Goal: Task Accomplishment & Management: Complete application form

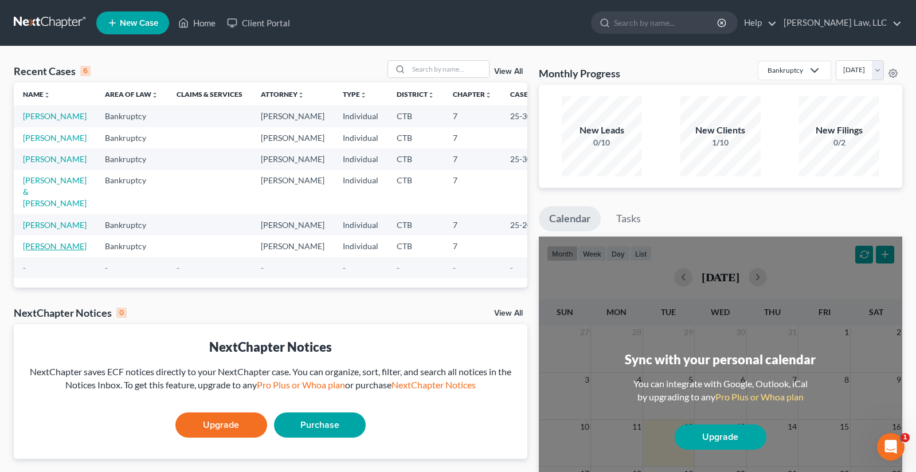
click at [41, 251] on link "[PERSON_NAME]" at bounding box center [55, 246] width 64 height 10
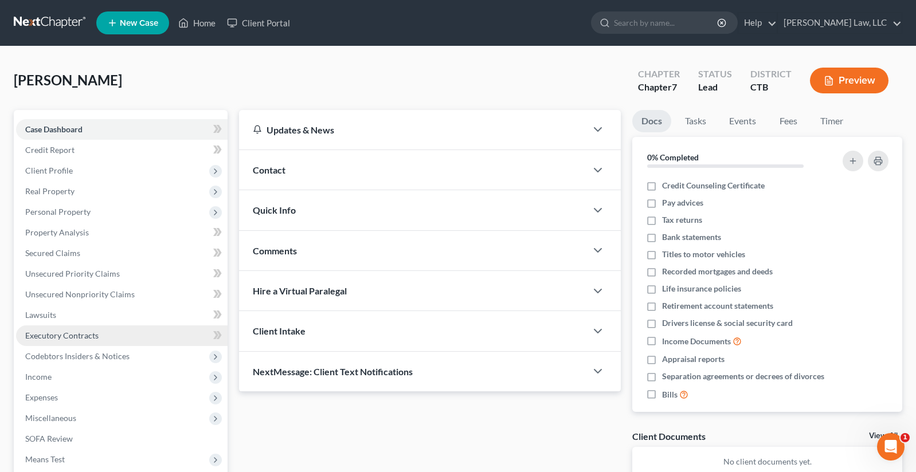
click at [71, 335] on span "Executory Contracts" at bounding box center [61, 336] width 73 height 10
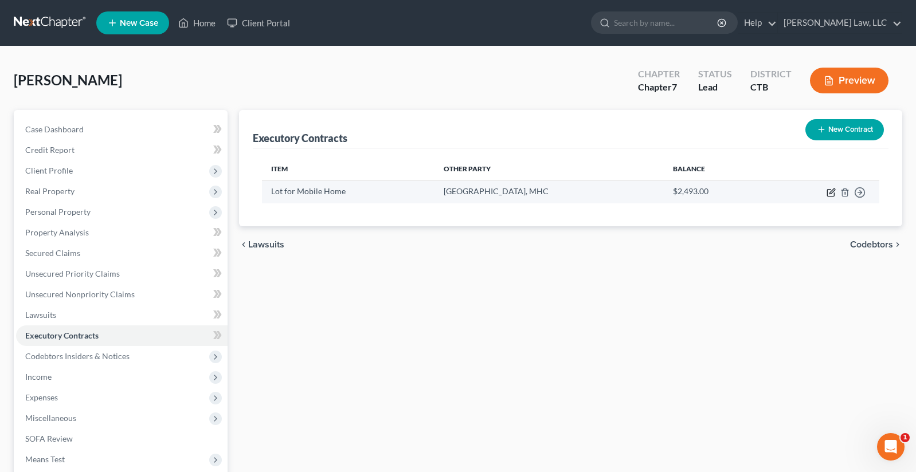
click at [828, 193] on icon "button" at bounding box center [830, 192] width 9 height 9
select select "3"
select select "6"
select select "0"
select select "2"
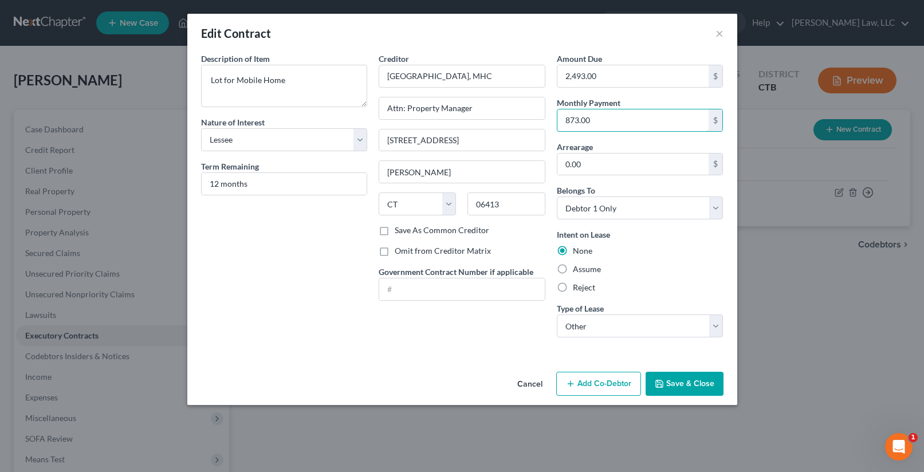
type input "873.00"
click at [266, 339] on div "Description of non-residential real property * Description of Item * Lot for Mo…" at bounding box center [284, 200] width 178 height 294
click at [573, 270] on label "Assume" at bounding box center [587, 269] width 28 height 11
click at [578, 270] on input "Assume" at bounding box center [581, 267] width 7 height 7
radio input "true"
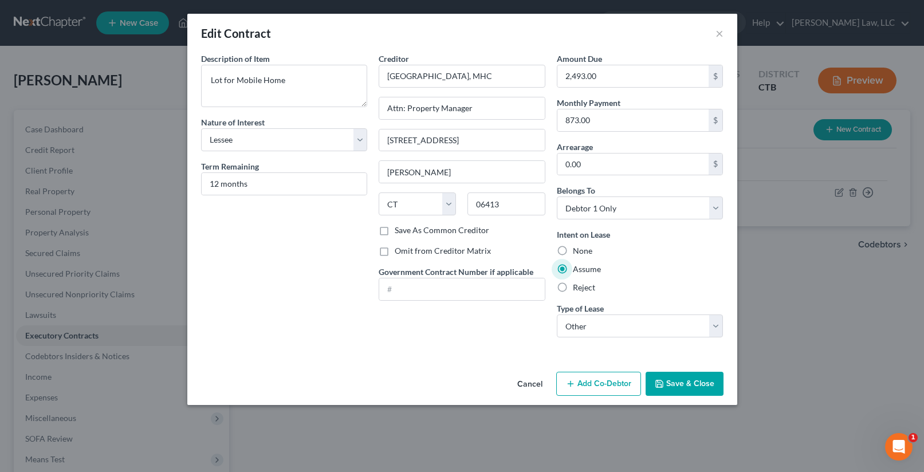
click at [290, 351] on div "Description of non-residential real property * Description of Item * Lot for Mo…" at bounding box center [462, 210] width 550 height 315
drag, startPoint x: 218, startPoint y: 184, endPoint x: 207, endPoint y: 184, distance: 10.3
click at [207, 184] on input "12 months" at bounding box center [285, 184] width 166 height 22
type input "11 months"
type input "9,603.00"
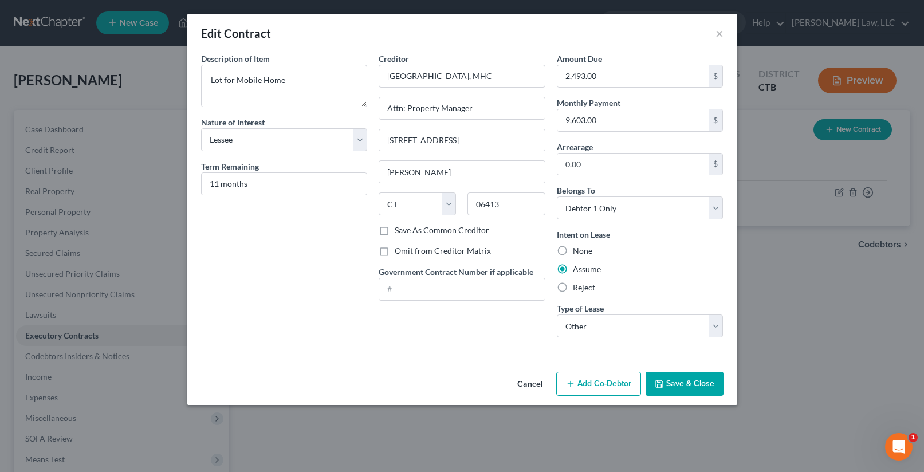
click at [681, 385] on button "Save & Close" at bounding box center [685, 384] width 78 height 24
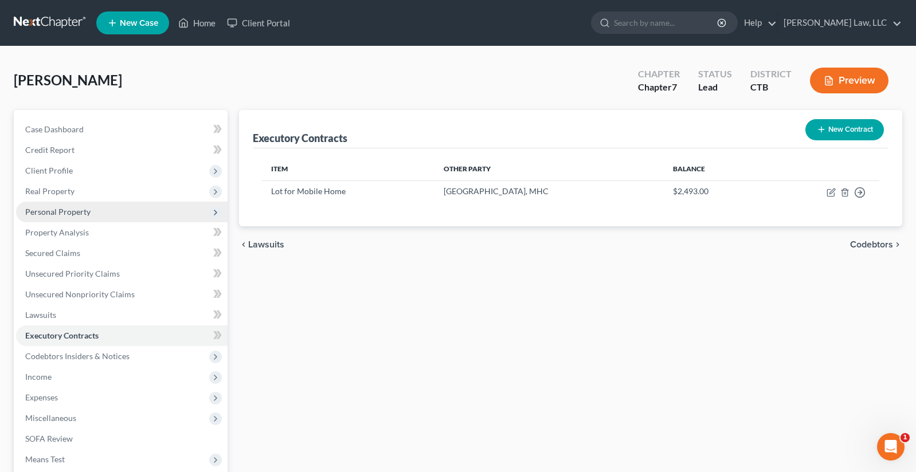
click at [45, 216] on span "Personal Property" at bounding box center [57, 212] width 65 height 10
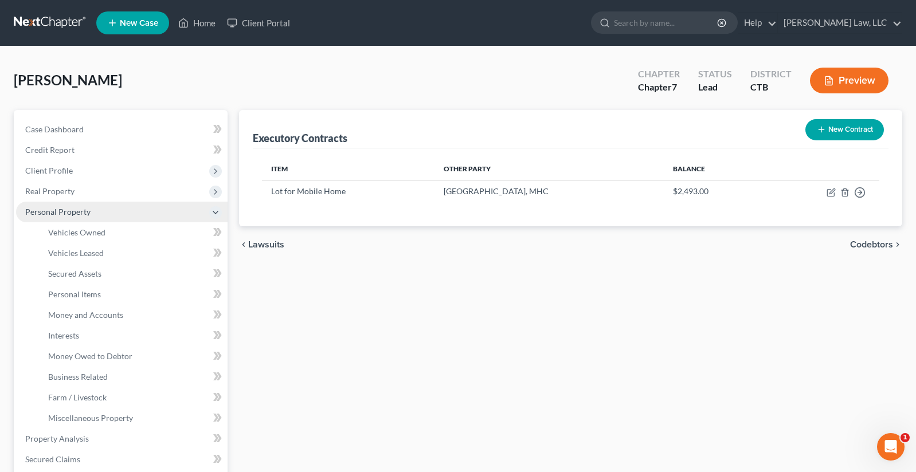
click at [45, 216] on span "Personal Property" at bounding box center [57, 212] width 65 height 10
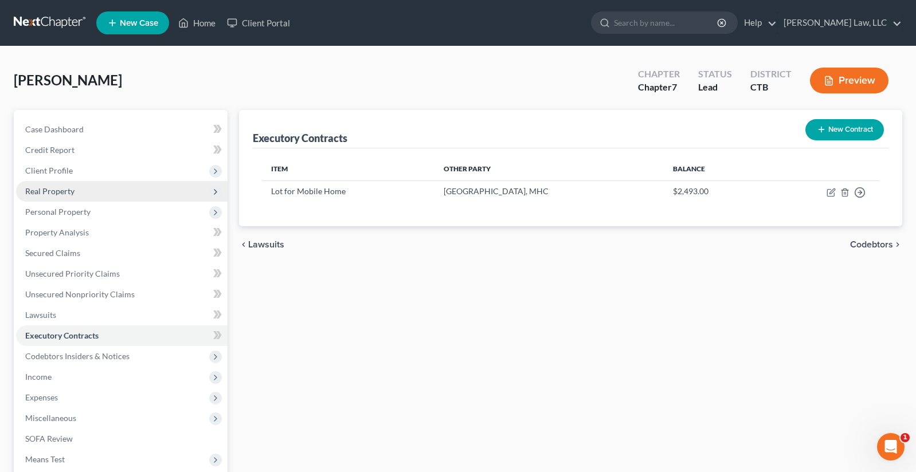
click at [52, 189] on span "Real Property" at bounding box center [49, 191] width 49 height 10
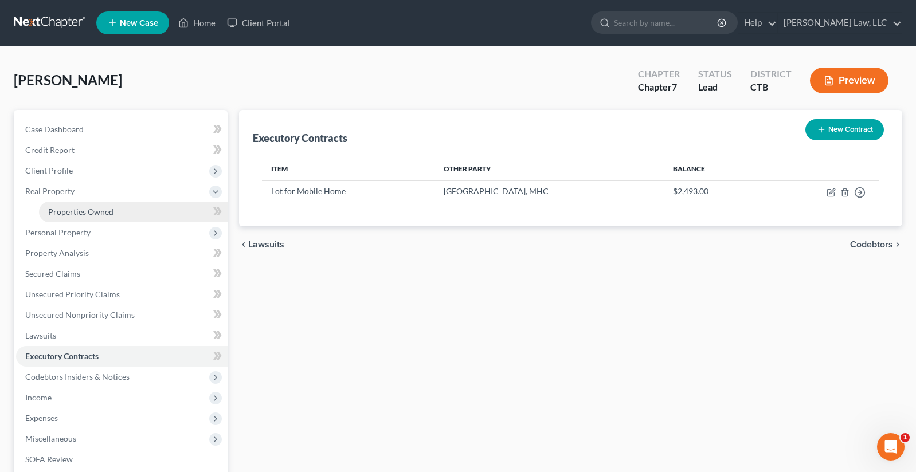
click at [64, 214] on span "Properties Owned" at bounding box center [80, 212] width 65 height 10
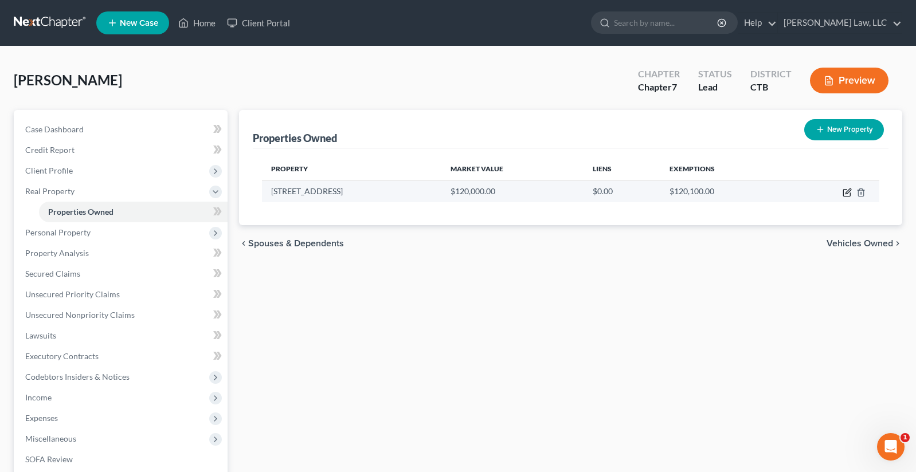
click at [844, 192] on icon "button" at bounding box center [846, 192] width 9 height 9
select select "6"
select select "0"
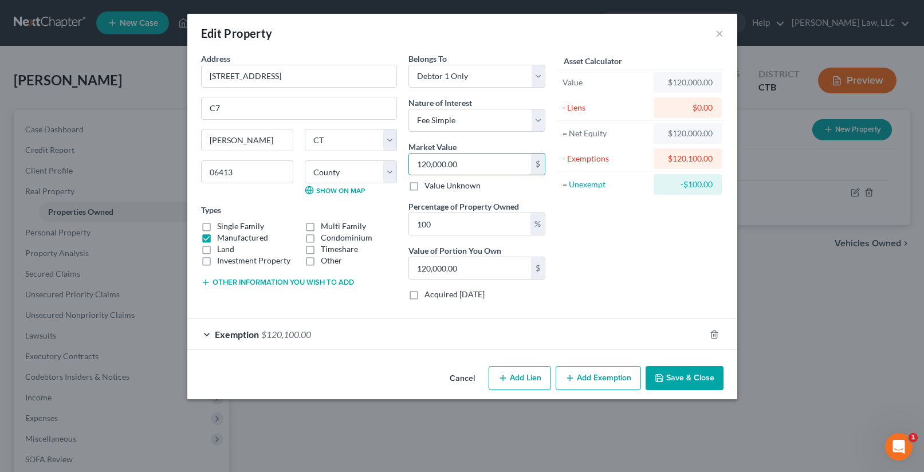
type input "8"
type input "8.00"
type input "80"
type input "80.00"
type input "805"
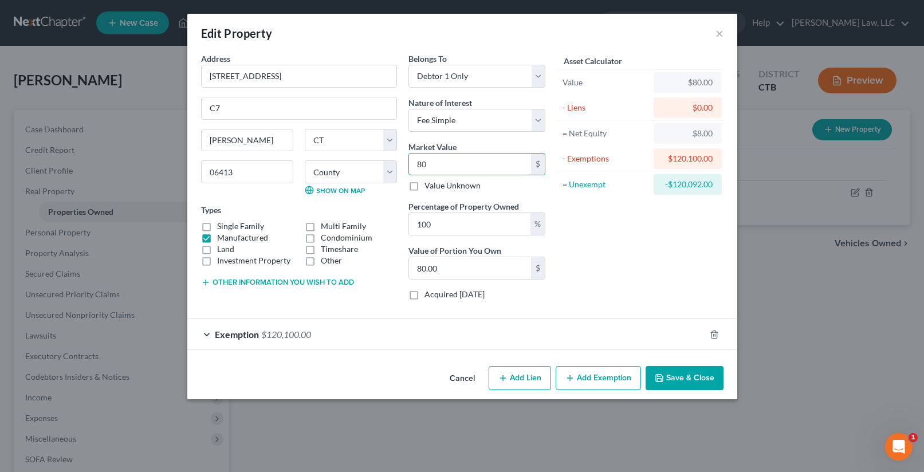
type input "805.00"
type input "8050"
type input "8,050.00"
type input "8,0500"
type input "80,500.00"
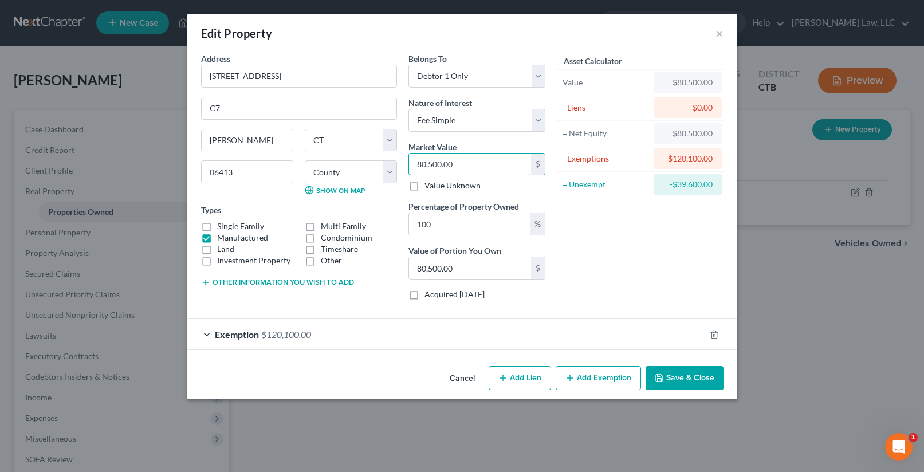
type input "80,500.00"
click at [655, 294] on div "Asset Calculator Value $80,500.00 - Liens $0.00 = Net Equity $80,500.00 - Exemp…" at bounding box center [640, 181] width 178 height 257
click at [596, 340] on div "Exemption $120,100.00" at bounding box center [446, 334] width 518 height 30
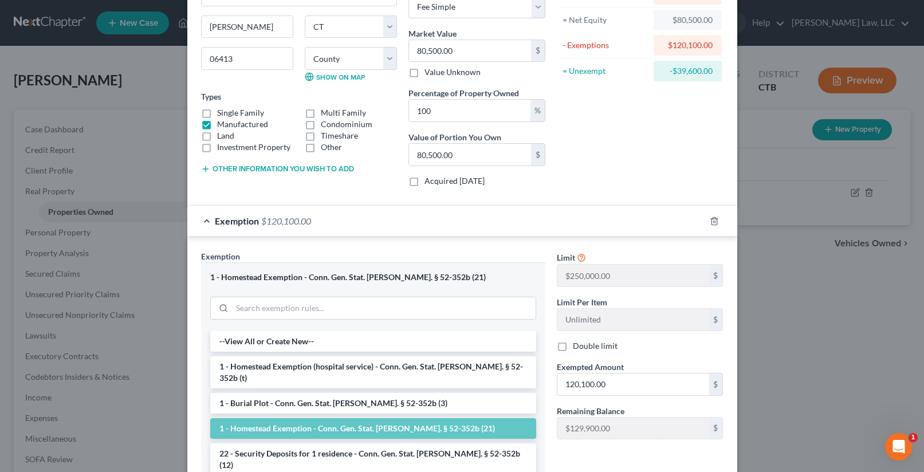
scroll to position [115, 0]
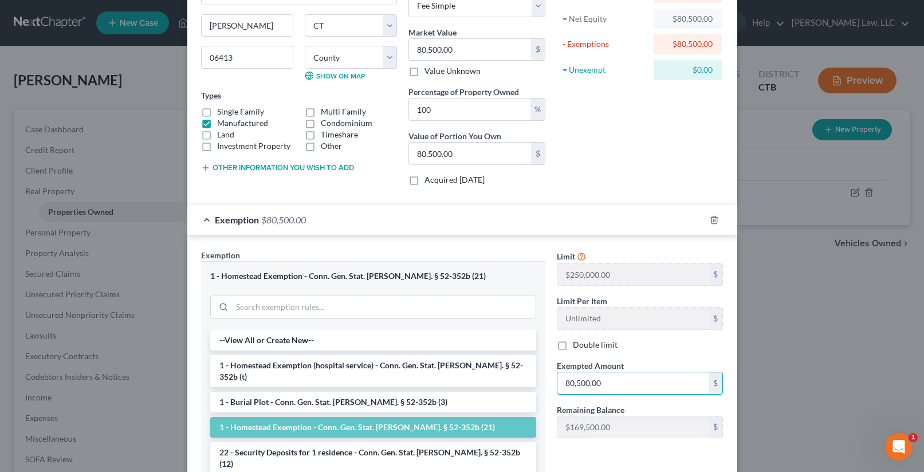
type input "80,500.00"
click at [645, 454] on div "Limit $250,000.00 $ Limit Per Item Unlimited $ Double limit Exempted Amount * 8…" at bounding box center [640, 385] width 178 height 273
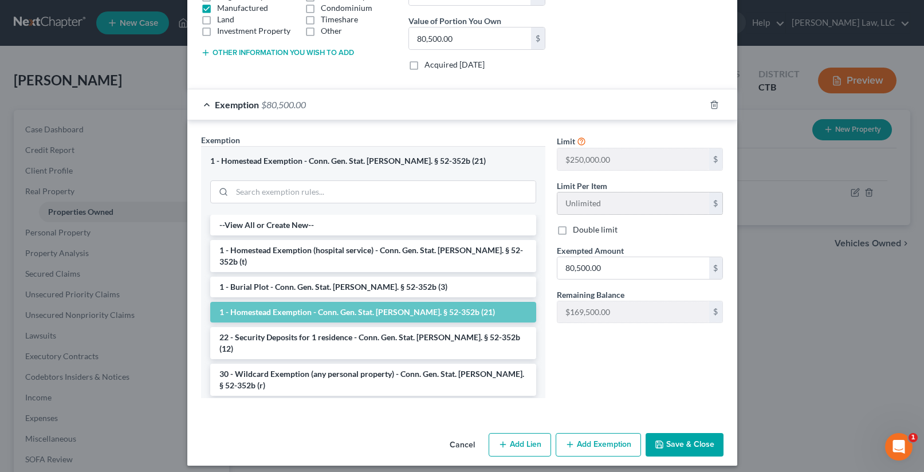
scroll to position [237, 0]
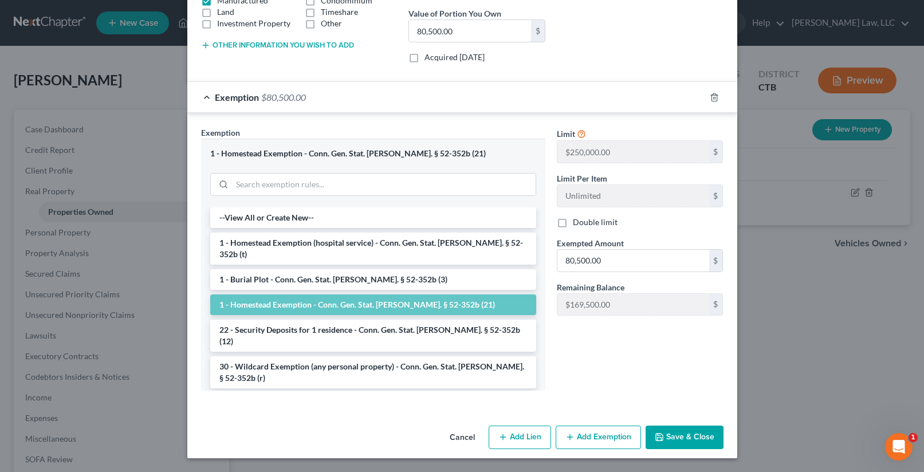
click at [671, 438] on button "Save & Close" at bounding box center [685, 438] width 78 height 24
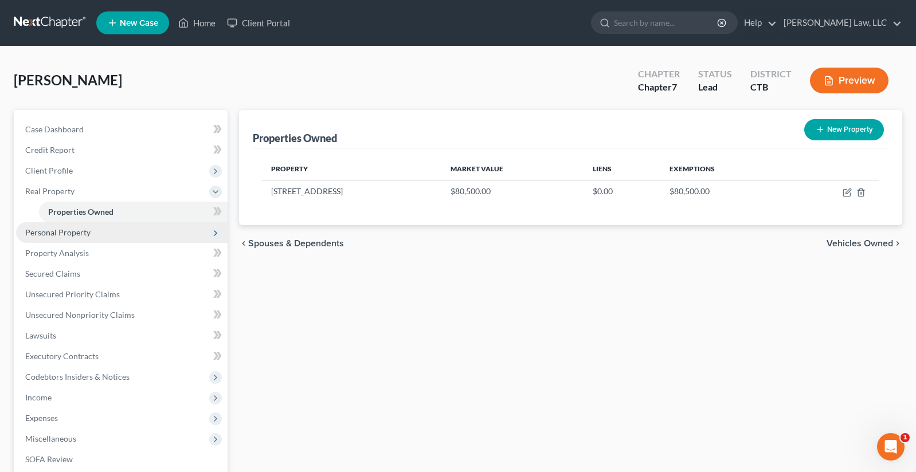
click at [60, 233] on span "Personal Property" at bounding box center [57, 232] width 65 height 10
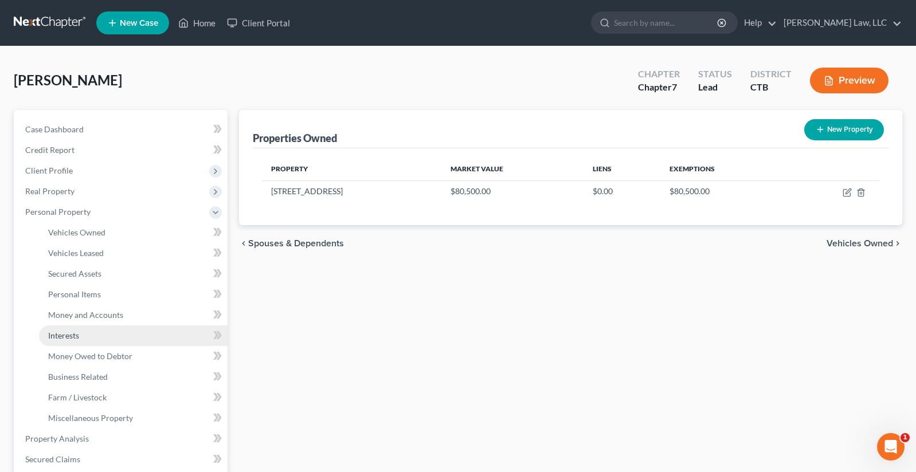
click at [57, 339] on span "Interests" at bounding box center [63, 336] width 31 height 10
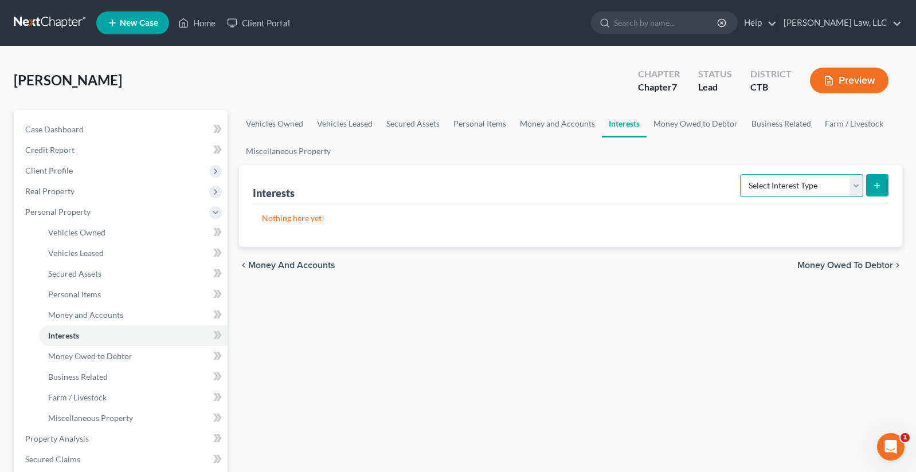
click at [855, 185] on select "Select Interest Type 401K Annuity Bond Education IRA Government Bond Government…" at bounding box center [801, 185] width 123 height 23
select select "whole_life_insurance"
click at [741, 174] on select "Select Interest Type 401K Annuity Bond Education IRA Government Bond Government…" at bounding box center [801, 185] width 123 height 23
click at [877, 183] on line "submit" at bounding box center [877, 185] width 0 height 5
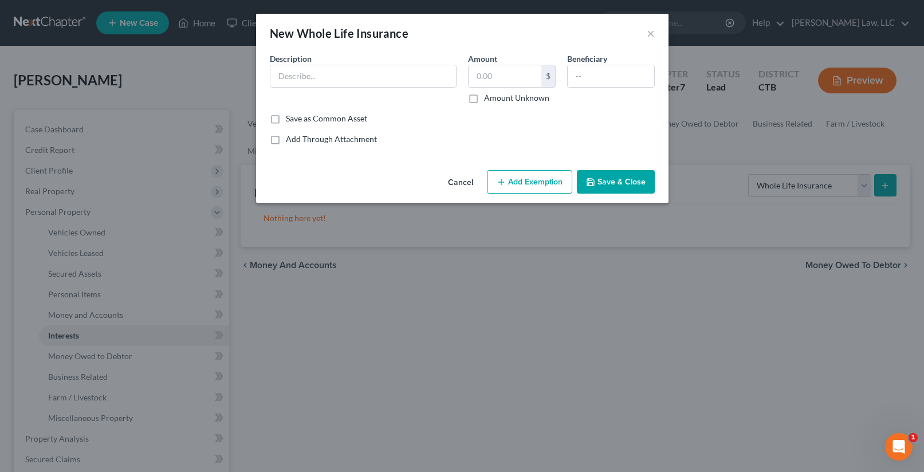
click at [521, 178] on button "Add Exemption" at bounding box center [529, 182] width 85 height 24
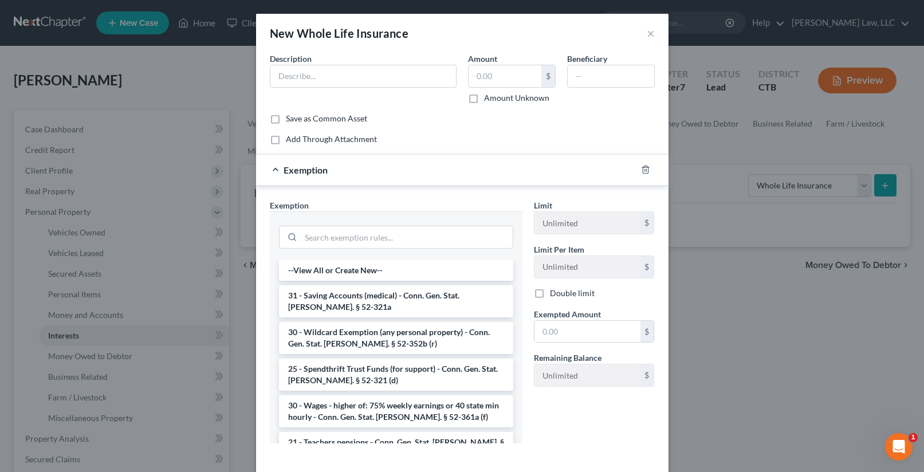
click at [535, 123] on div "Save as Common Asset" at bounding box center [462, 118] width 385 height 11
click at [518, 167] on div "Exemption" at bounding box center [446, 170] width 380 height 30
click at [596, 430] on div "Limit Unlimited $ Limit Per Item Unlimited $ Double limit Exempted Amount * $ R…" at bounding box center [594, 326] width 132 height 254
click at [647, 34] on button "×" at bounding box center [651, 33] width 8 height 14
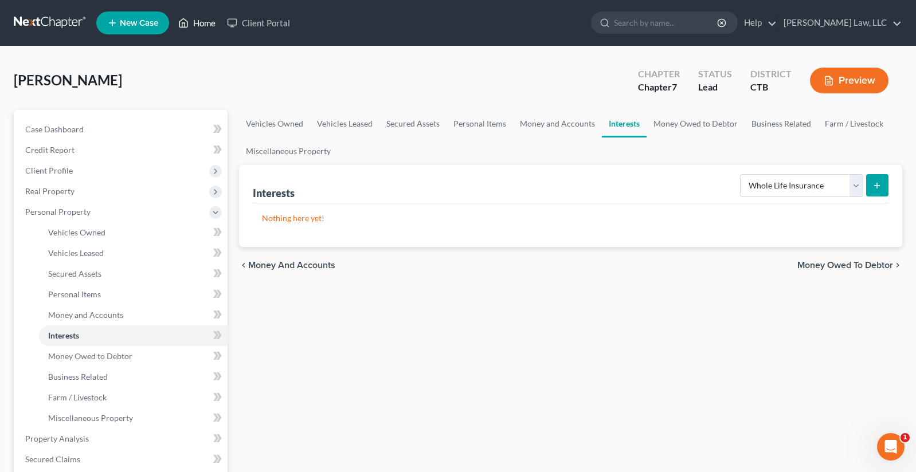
click at [206, 25] on link "Home" at bounding box center [196, 23] width 49 height 21
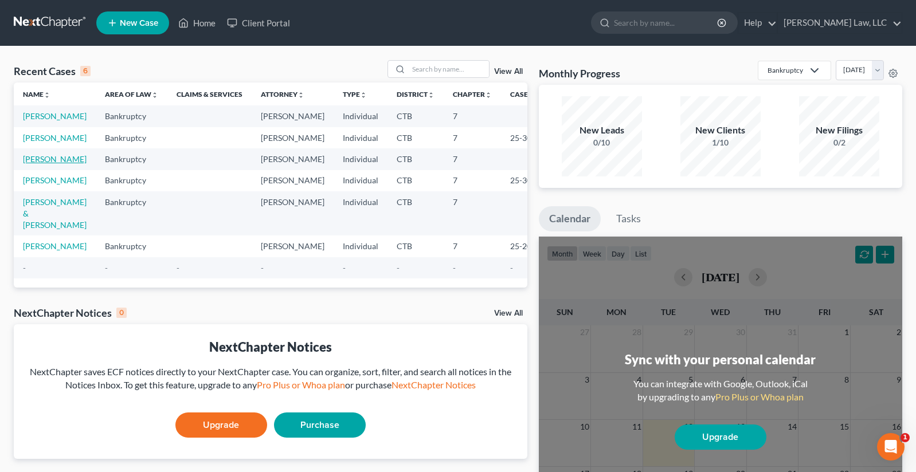
click at [49, 160] on link "[PERSON_NAME]" at bounding box center [55, 159] width 64 height 10
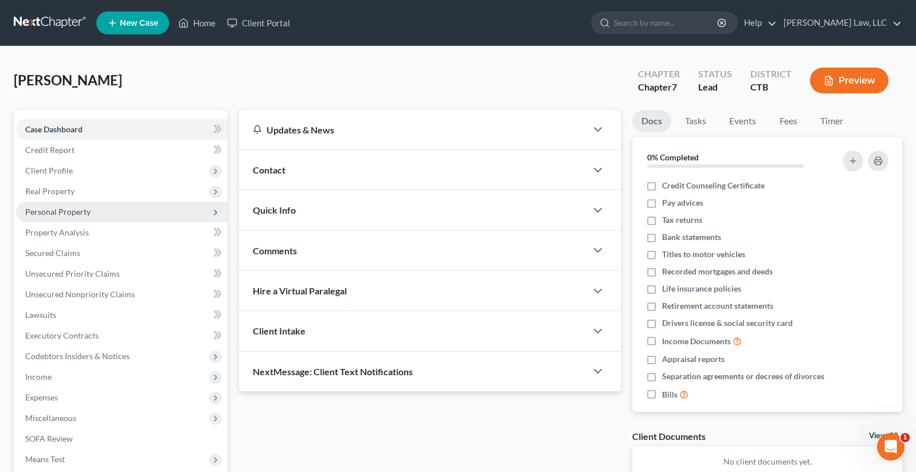
click at [56, 210] on span "Personal Property" at bounding box center [57, 212] width 65 height 10
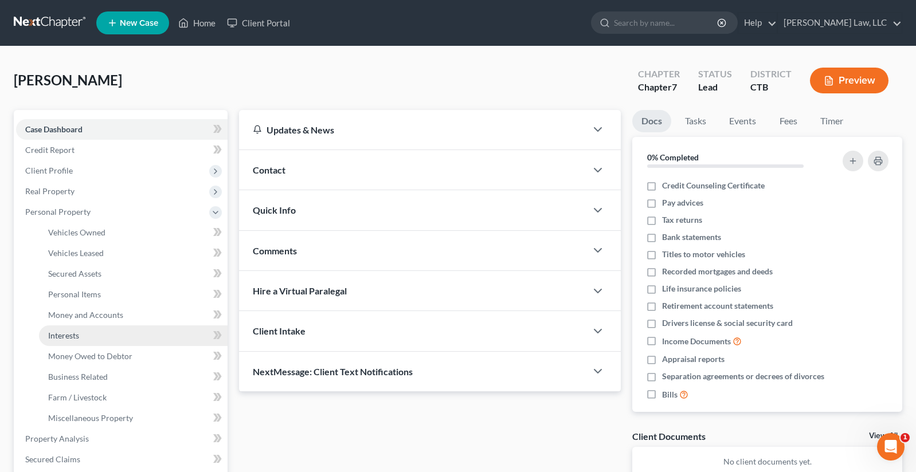
click at [61, 335] on span "Interests" at bounding box center [63, 336] width 31 height 10
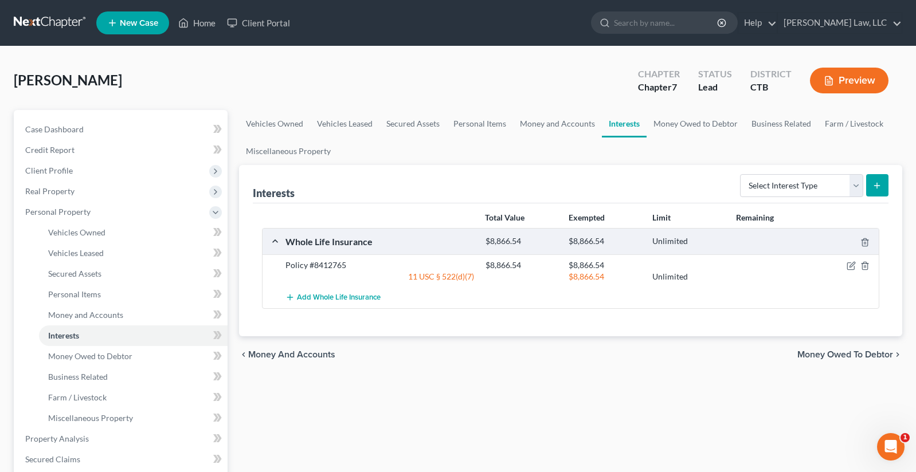
click at [877, 184] on line "submit" at bounding box center [877, 185] width 0 height 5
click at [857, 186] on select "Select Interest Type 401K Annuity Bond Education IRA Government Bond Government…" at bounding box center [801, 185] width 123 height 23
select select "whole_life_insurance"
click at [741, 174] on select "Select Interest Type 401K Annuity Bond Education IRA Government Bond Government…" at bounding box center [801, 185] width 123 height 23
click at [877, 184] on line "submit" at bounding box center [877, 185] width 0 height 5
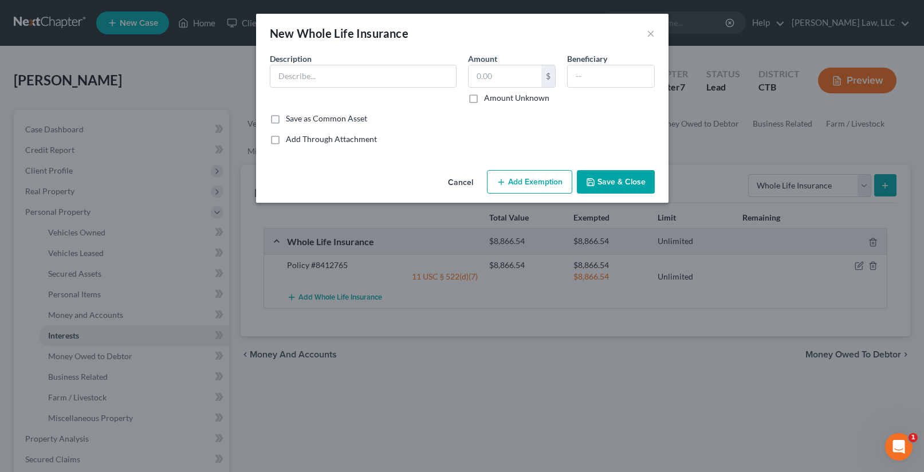
click at [528, 179] on button "Add Exemption" at bounding box center [529, 182] width 85 height 24
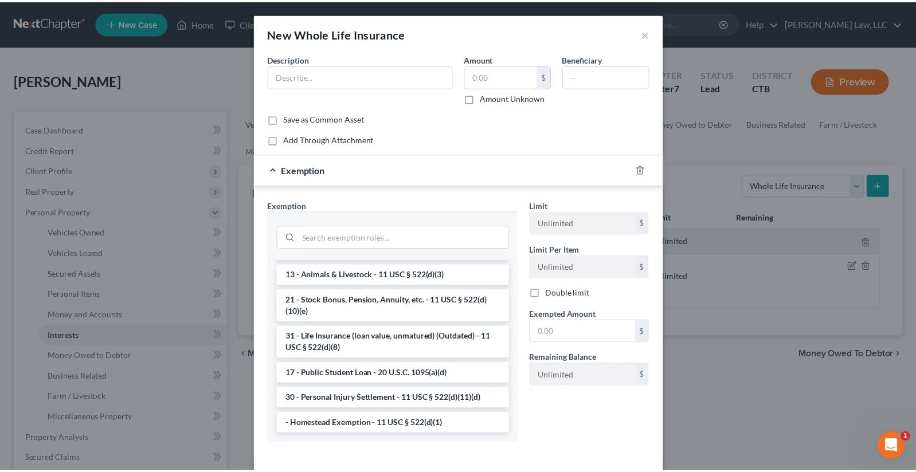
scroll to position [917, 0]
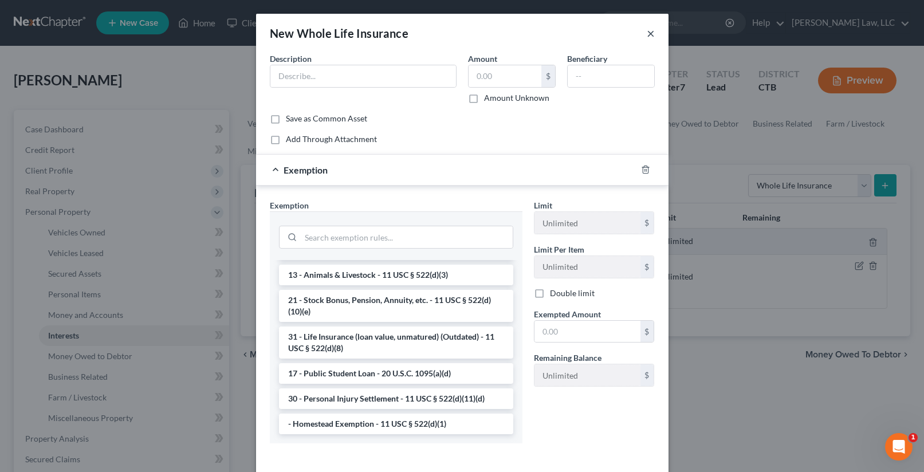
click at [648, 35] on button "×" at bounding box center [651, 33] width 8 height 14
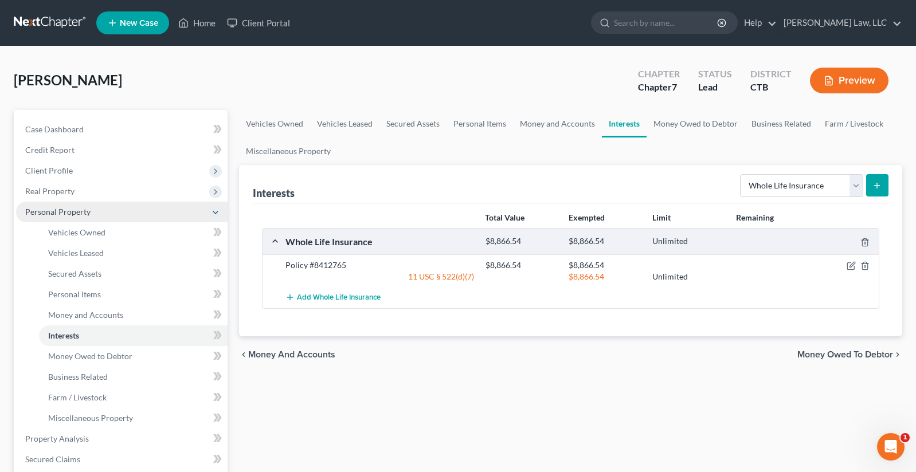
click at [61, 210] on span "Personal Property" at bounding box center [57, 212] width 65 height 10
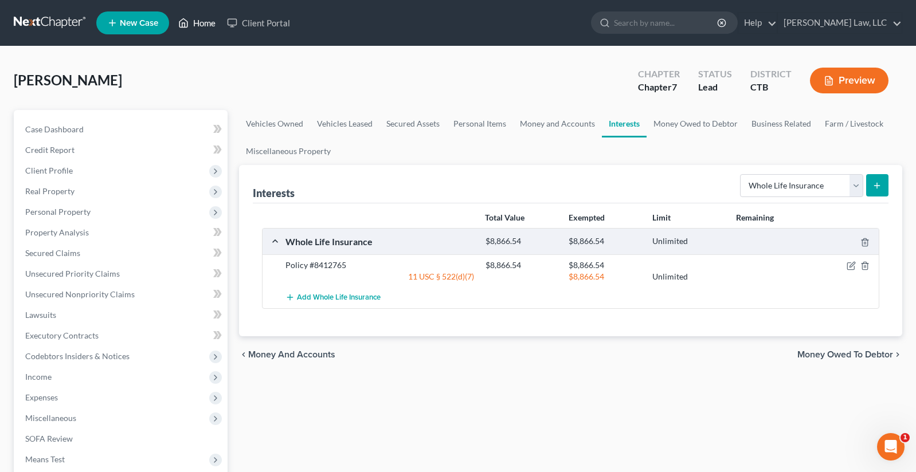
click at [202, 23] on link "Home" at bounding box center [196, 23] width 49 height 21
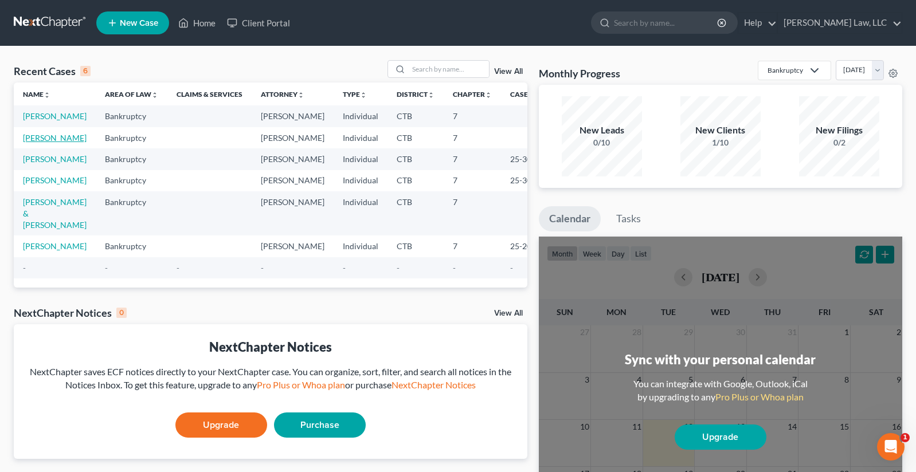
click at [54, 139] on link "[PERSON_NAME]" at bounding box center [55, 138] width 64 height 10
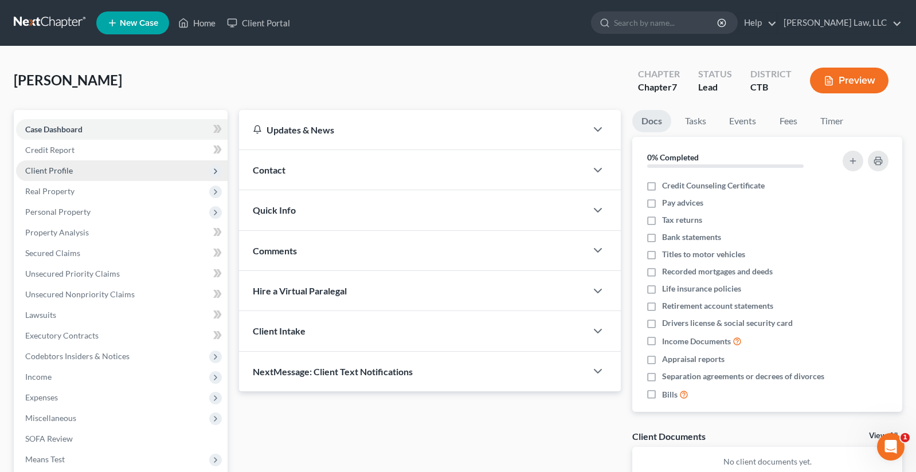
click at [54, 169] on span "Client Profile" at bounding box center [49, 171] width 48 height 10
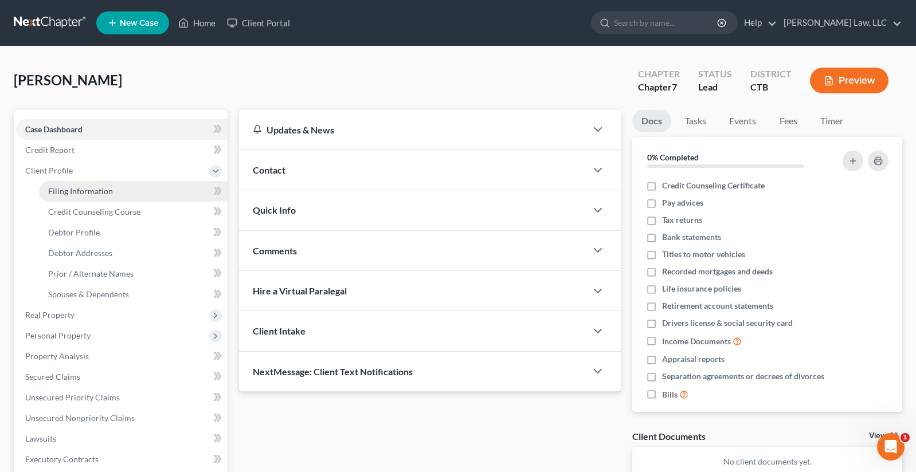
click at [64, 193] on span "Filing Information" at bounding box center [80, 191] width 65 height 10
select select "1"
select select "0"
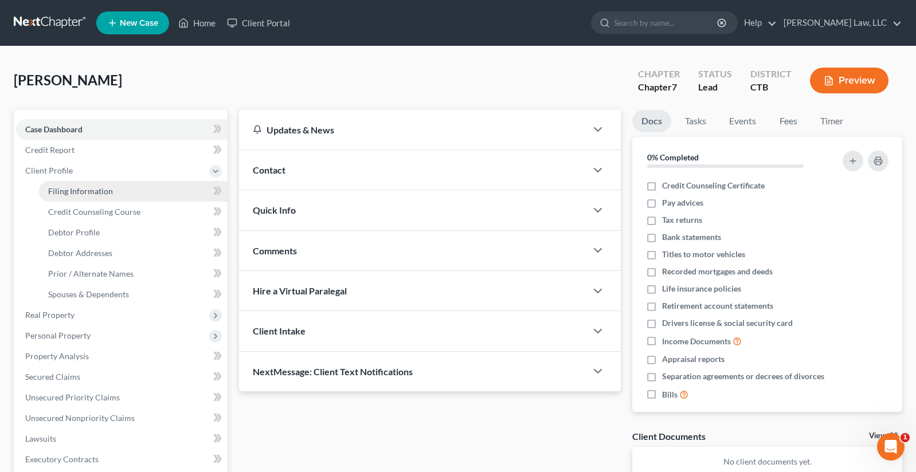
select select "6"
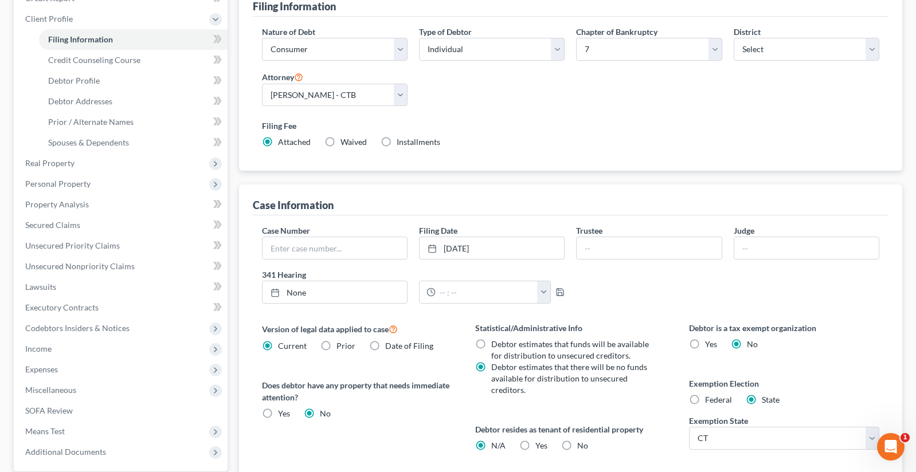
scroll to position [172, 0]
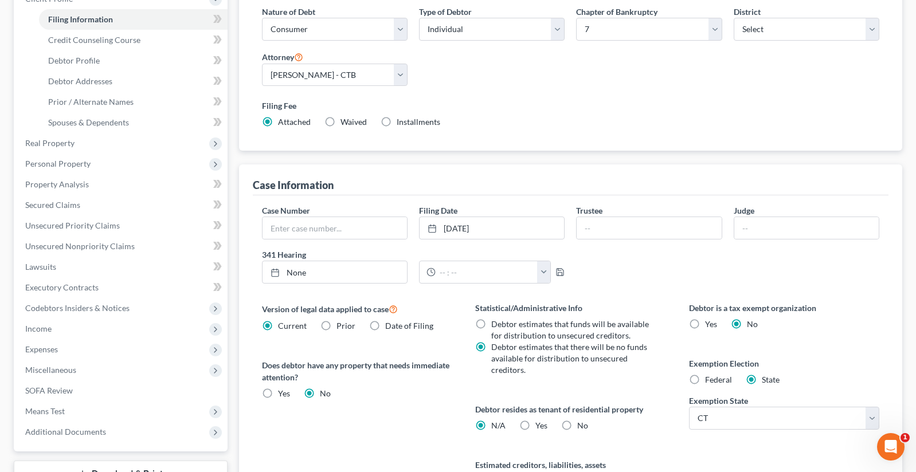
click at [705, 379] on label "Federal" at bounding box center [718, 379] width 27 height 11
click at [709, 379] on input "Federal" at bounding box center [712, 377] width 7 height 7
radio input "true"
radio input "false"
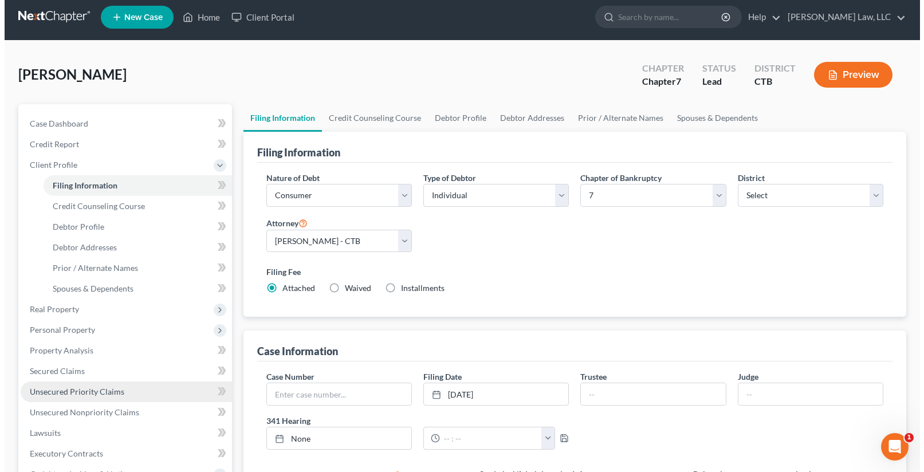
scroll to position [0, 0]
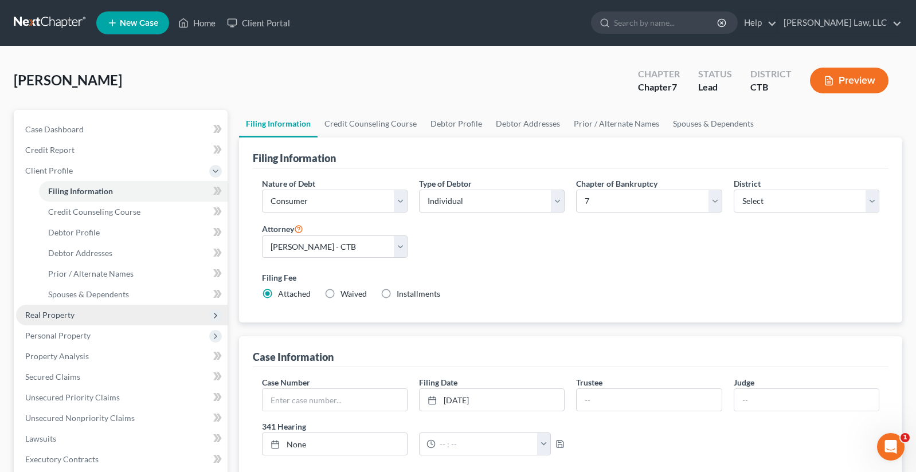
click at [45, 313] on span "Real Property" at bounding box center [49, 315] width 49 height 10
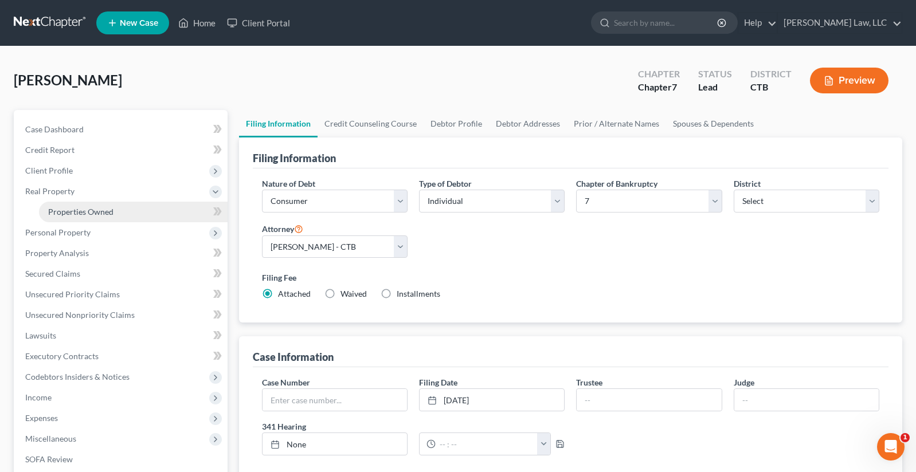
click at [83, 210] on span "Properties Owned" at bounding box center [80, 212] width 65 height 10
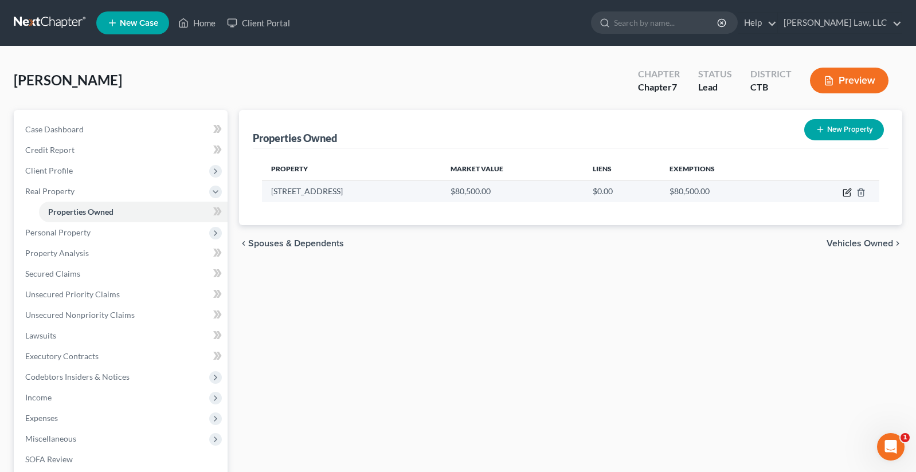
click at [846, 190] on icon "button" at bounding box center [846, 192] width 9 height 9
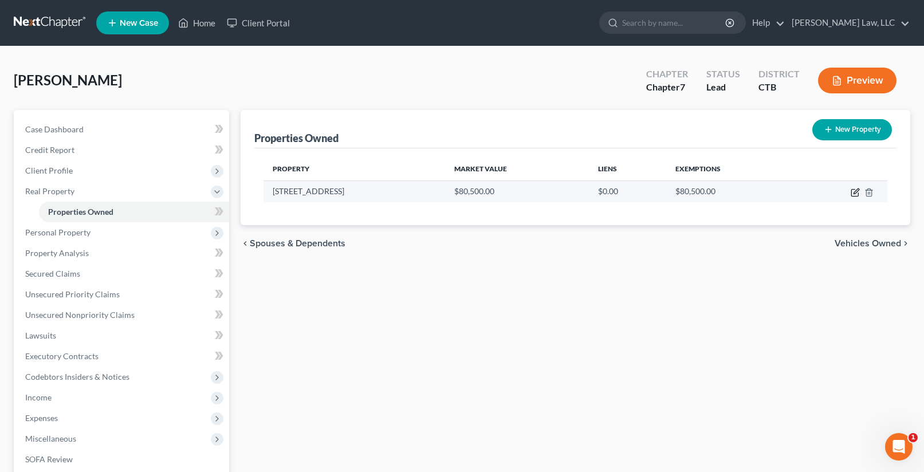
select select "6"
select select "3"
select select "0"
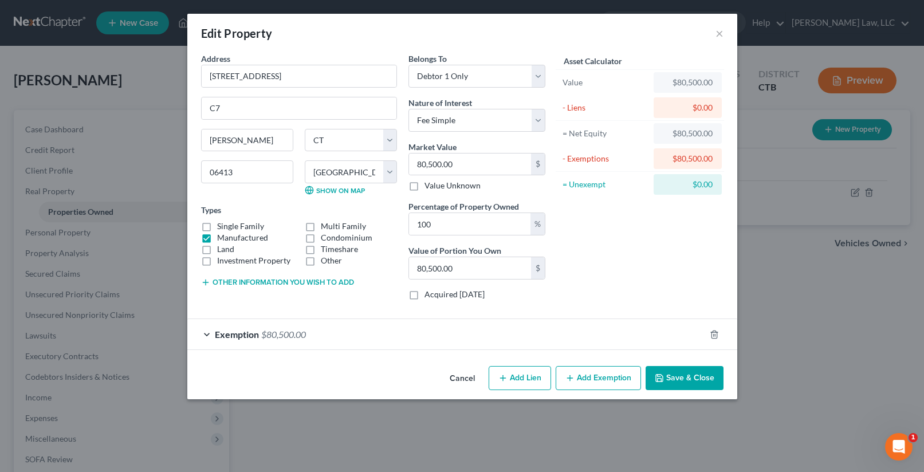
click at [547, 332] on div "Exemption $80,500.00" at bounding box center [446, 334] width 518 height 30
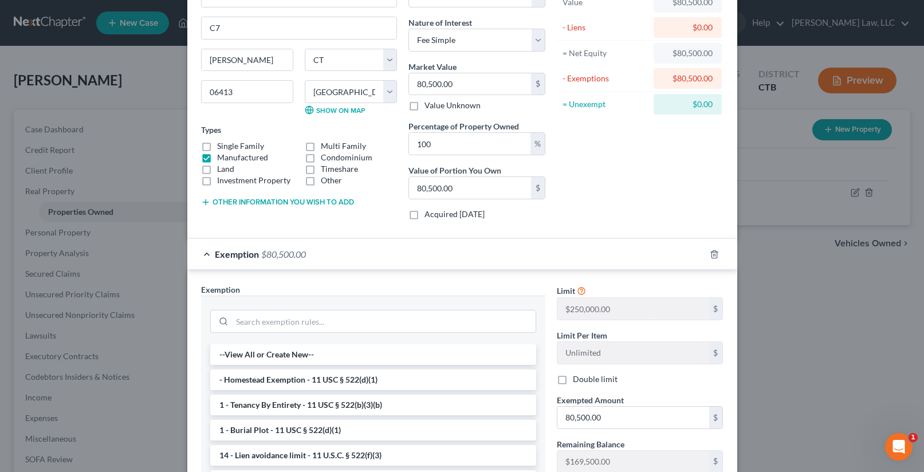
scroll to position [115, 0]
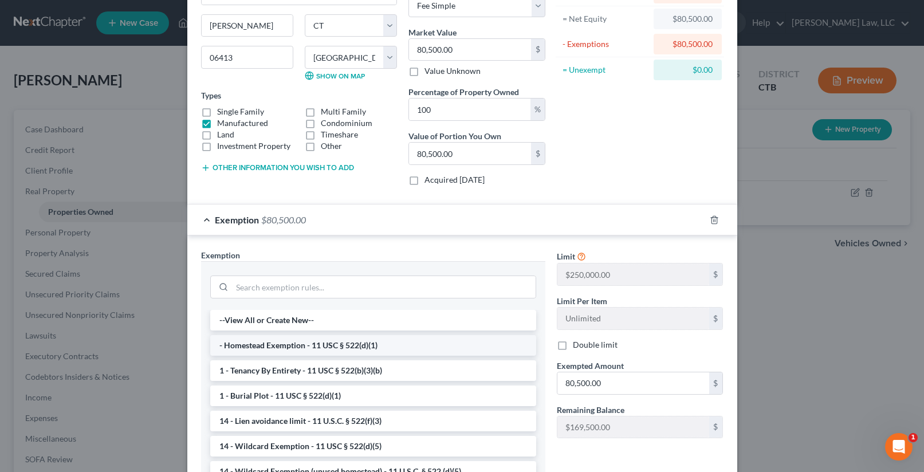
click at [323, 345] on li "- Homestead Exemption - 11 USC § 522(d)(1)" at bounding box center [373, 345] width 326 height 21
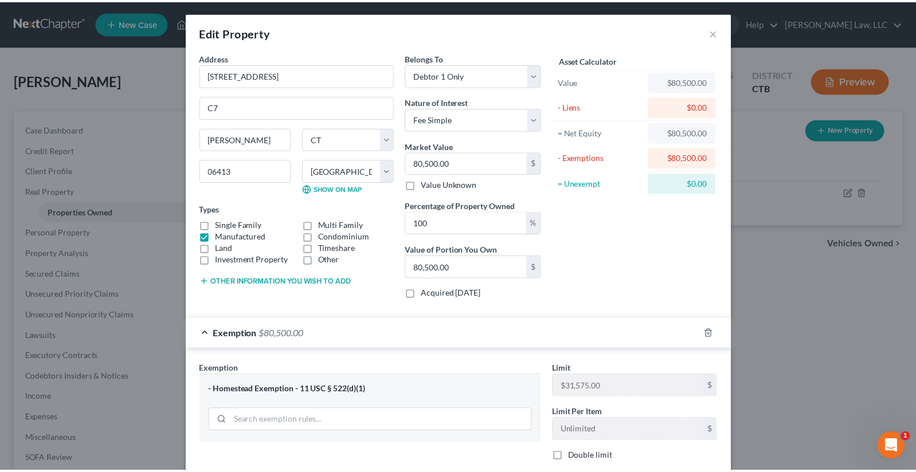
scroll to position [0, 0]
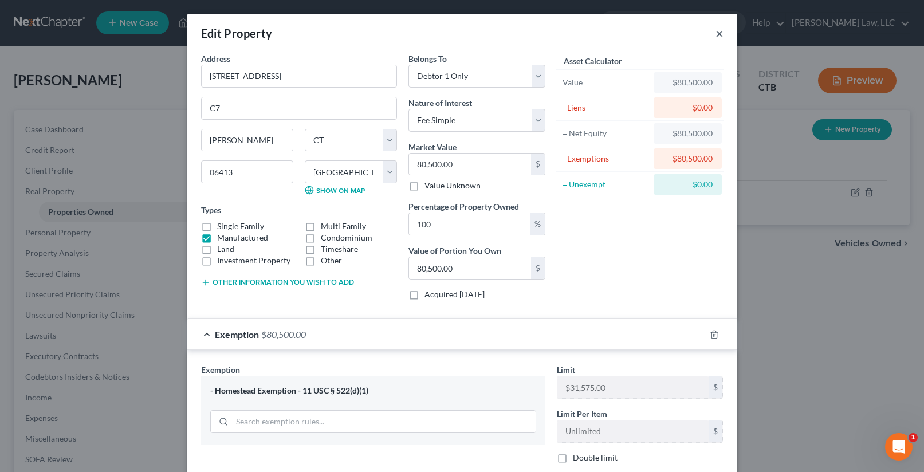
click at [717, 30] on button "×" at bounding box center [720, 33] width 8 height 14
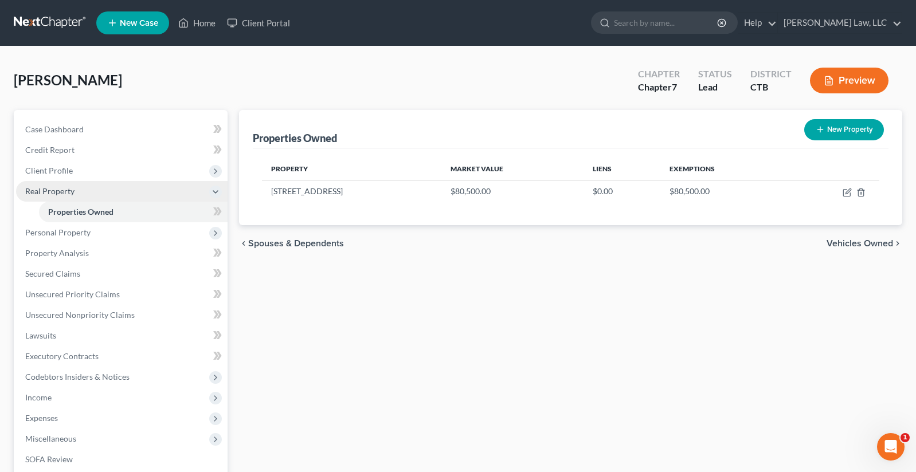
click at [57, 191] on span "Real Property" at bounding box center [49, 191] width 49 height 10
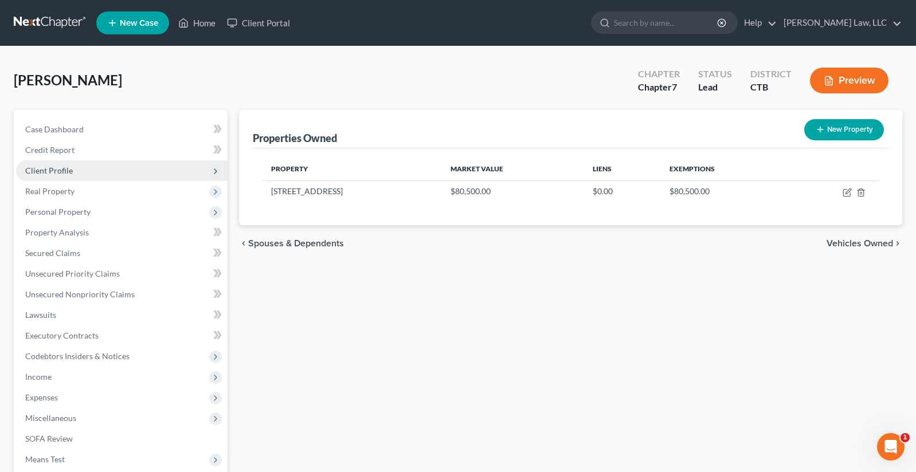
click at [58, 170] on span "Client Profile" at bounding box center [49, 171] width 48 height 10
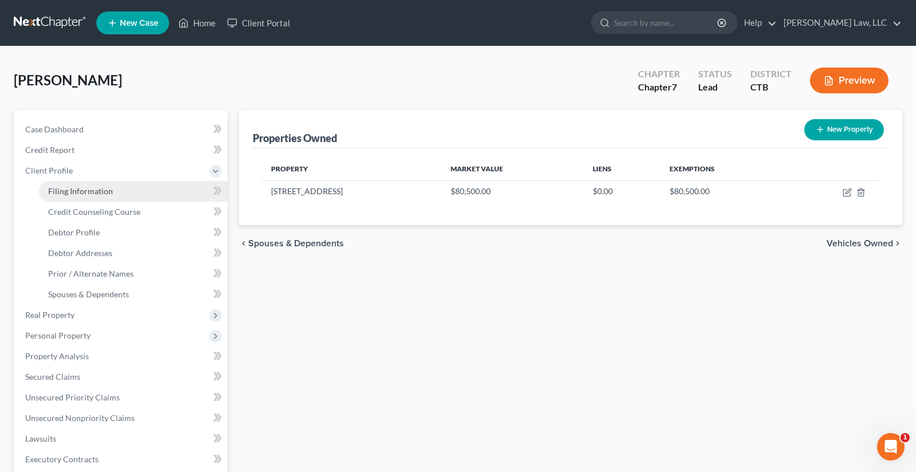
click at [62, 190] on span "Filing Information" at bounding box center [80, 191] width 65 height 10
select select "1"
select select "0"
select select "12"
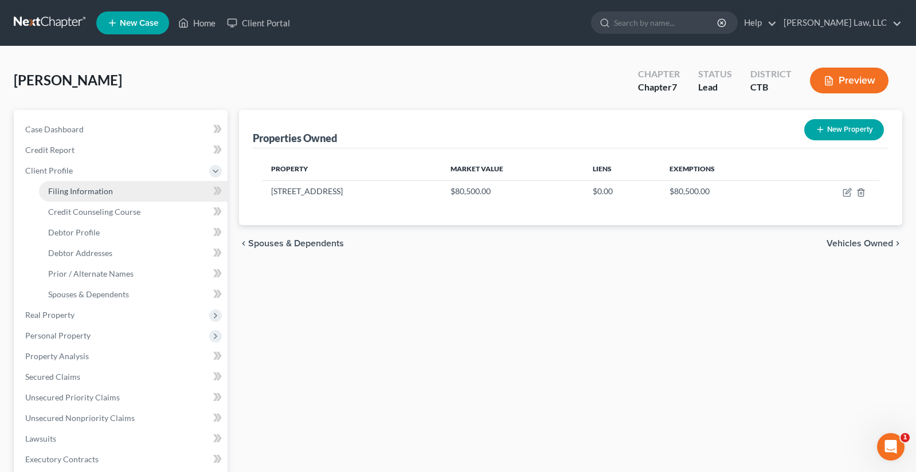
select select "0"
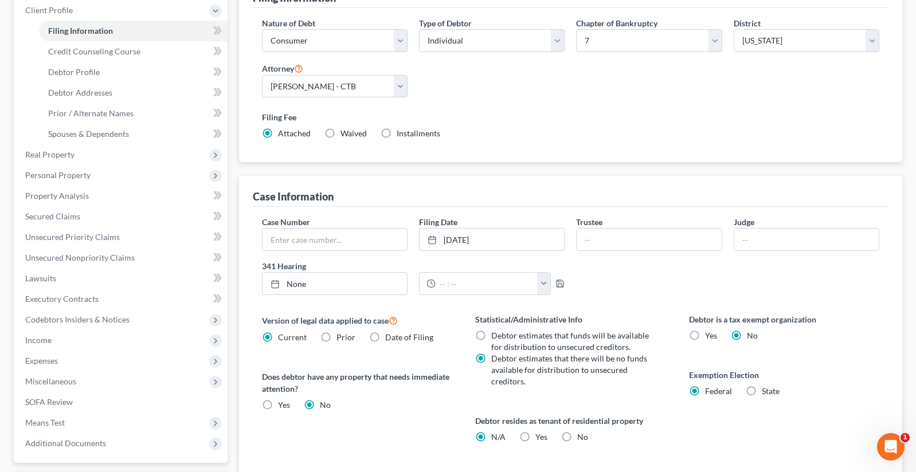
scroll to position [172, 0]
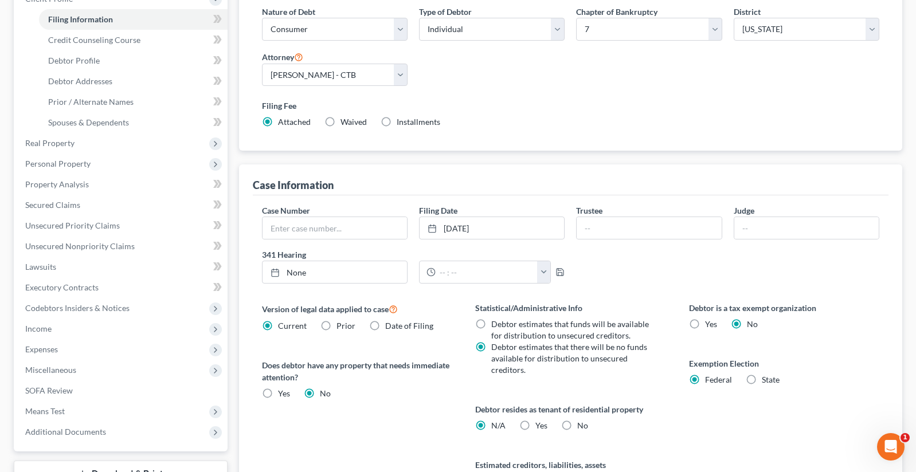
click at [761, 378] on label "State" at bounding box center [770, 379] width 18 height 11
click at [766, 378] on input "State" at bounding box center [769, 377] width 7 height 7
radio input "true"
radio input "false"
select select "6"
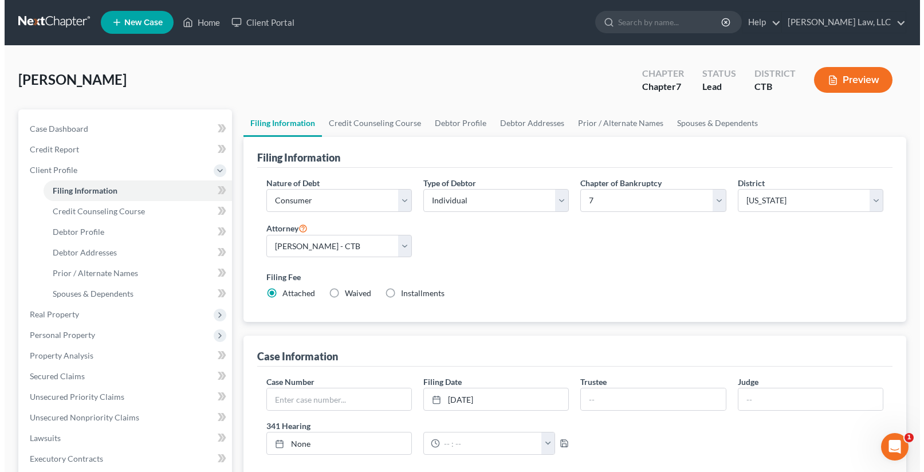
scroll to position [0, 0]
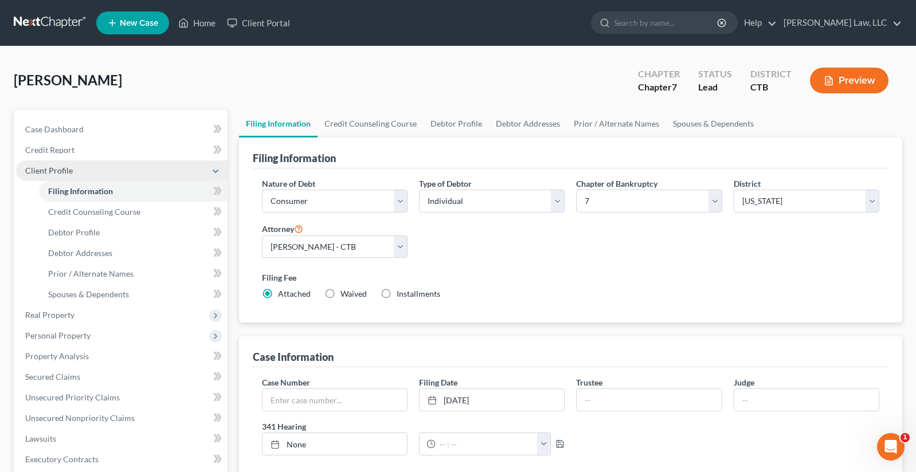
click at [48, 170] on span "Client Profile" at bounding box center [49, 171] width 48 height 10
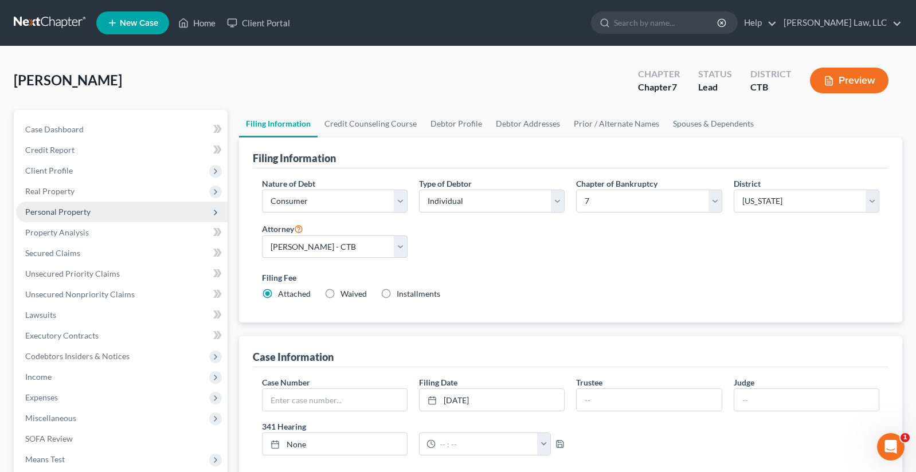
click at [57, 210] on span "Personal Property" at bounding box center [57, 212] width 65 height 10
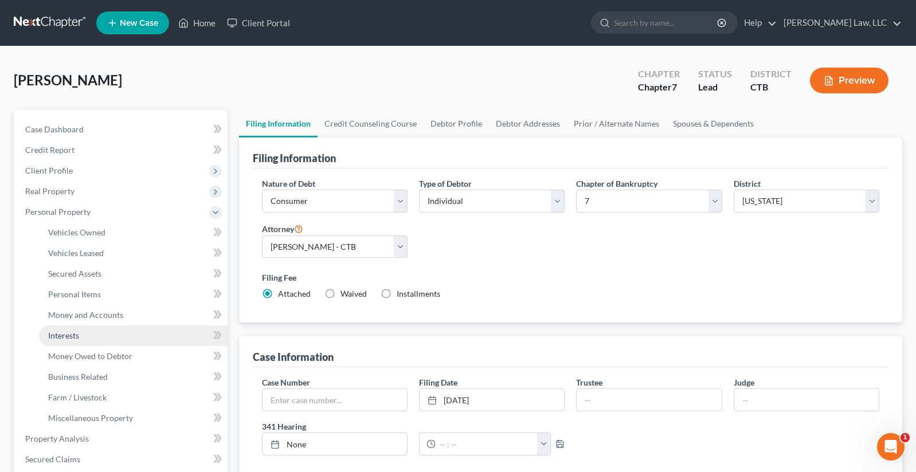
click at [57, 336] on span "Interests" at bounding box center [63, 336] width 31 height 10
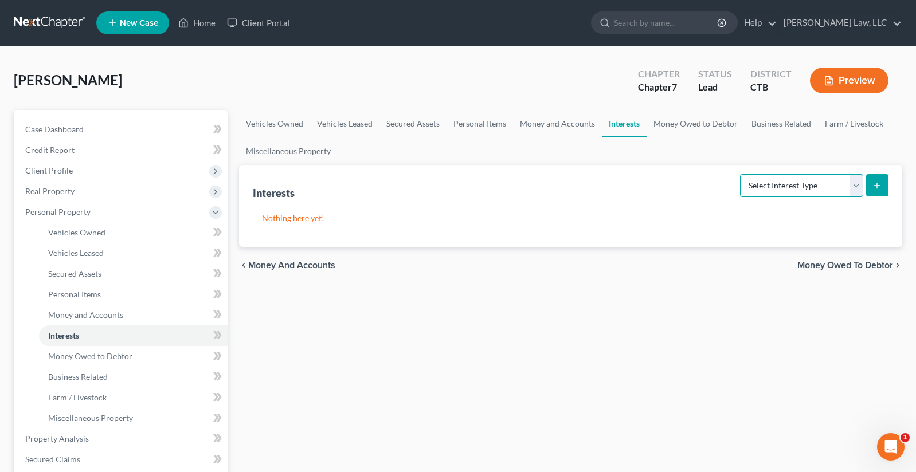
click at [854, 184] on select "Select Interest Type 401K Annuity Bond Education IRA Government Bond Government…" at bounding box center [801, 185] width 123 height 23
select select "whole_life_insurance"
click at [741, 174] on select "Select Interest Type 401K Annuity Bond Education IRA Government Bond Government…" at bounding box center [801, 185] width 123 height 23
click at [874, 188] on icon "submit" at bounding box center [876, 185] width 9 height 9
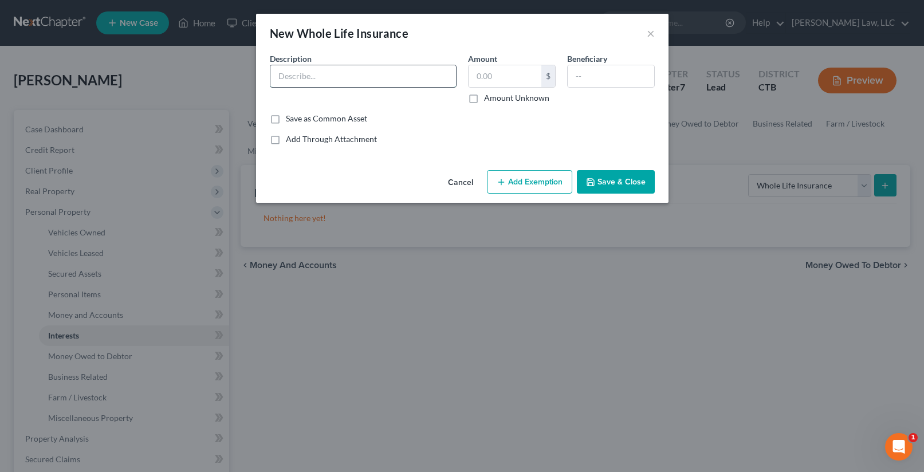
click at [408, 72] on input "text" at bounding box center [363, 76] width 186 height 22
type input "Am. Income Life Insurance Co. #11161641"
click at [615, 77] on input "text" at bounding box center [611, 76] width 87 height 22
type input "Debtor"
click at [618, 180] on button "Save & Close" at bounding box center [616, 182] width 78 height 24
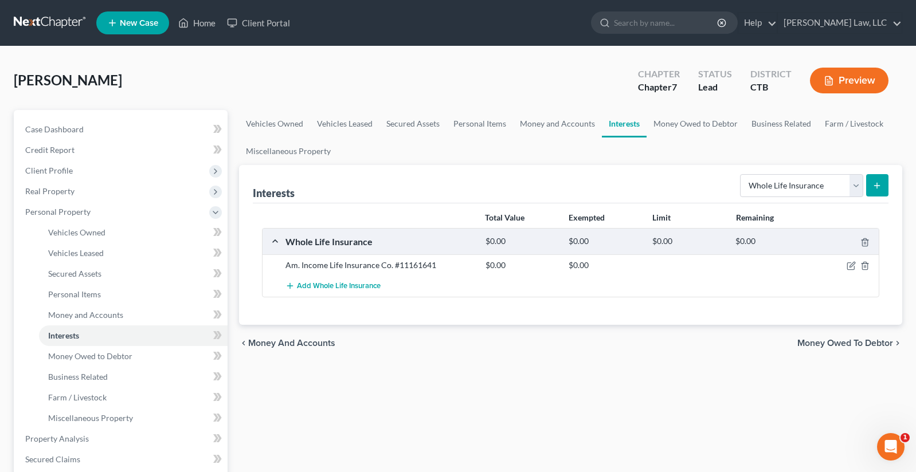
click at [877, 185] on line "submit" at bounding box center [877, 185] width 0 height 5
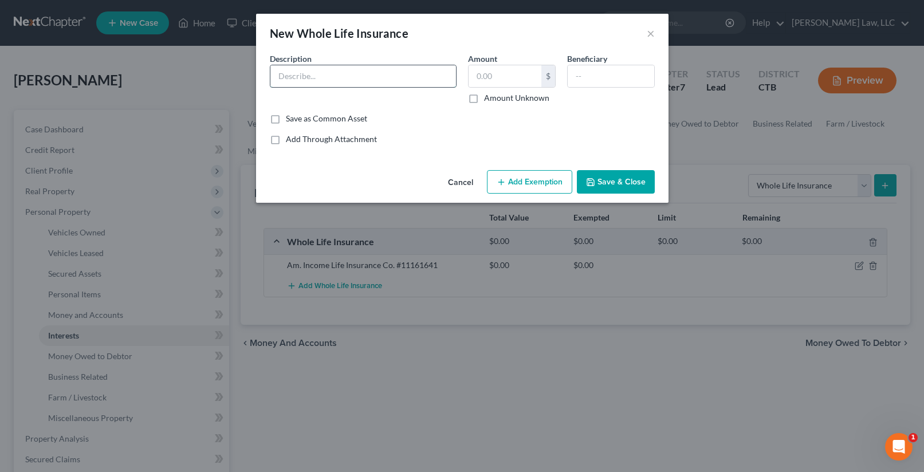
click at [378, 73] on input "text" at bounding box center [363, 76] width 186 height 22
type input "Am. Income Life Insurance Co."
click at [590, 76] on input "text" at bounding box center [611, 76] width 87 height 22
type input "Debtor"
click at [549, 180] on button "Add Exemption" at bounding box center [529, 182] width 85 height 24
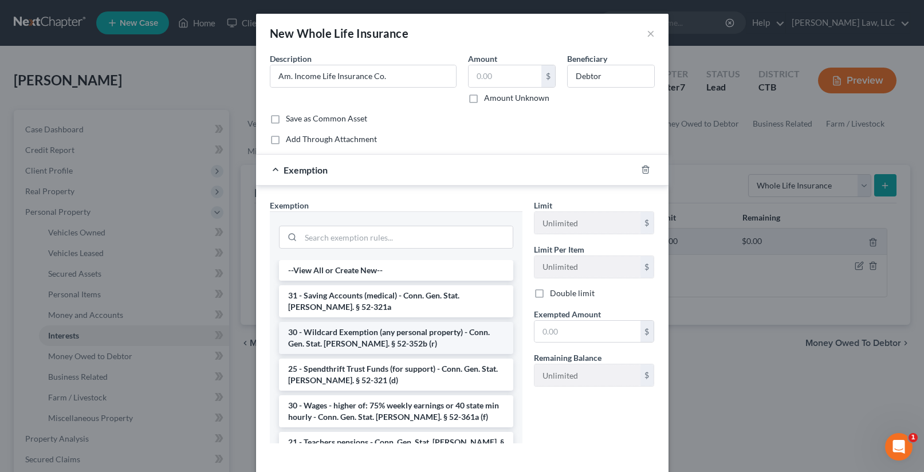
click at [468, 339] on li "30 - Wildcard Exemption (any personal property) - Conn. Gen. Stat. [PERSON_NAME…" at bounding box center [396, 338] width 234 height 32
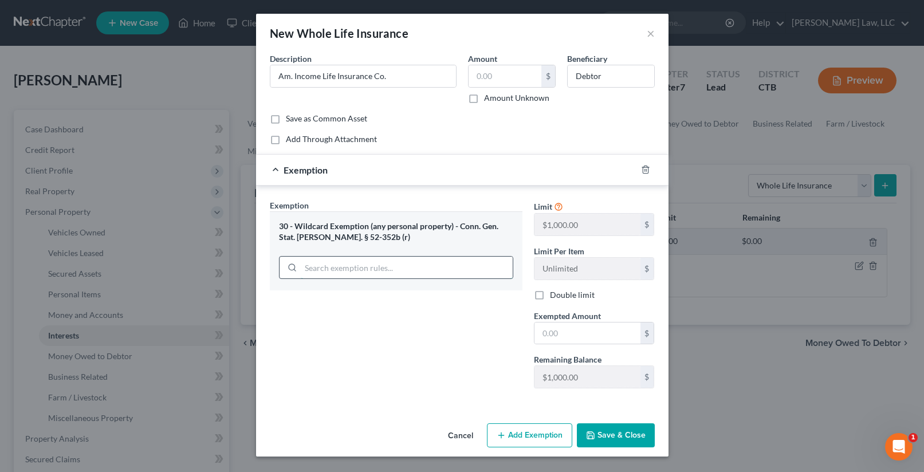
click at [455, 269] on input "search" at bounding box center [407, 268] width 212 height 22
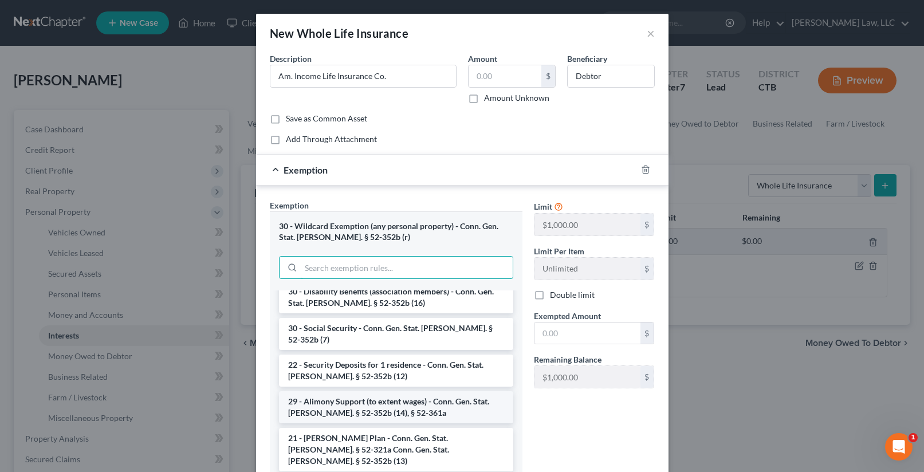
scroll to position [1031, 0]
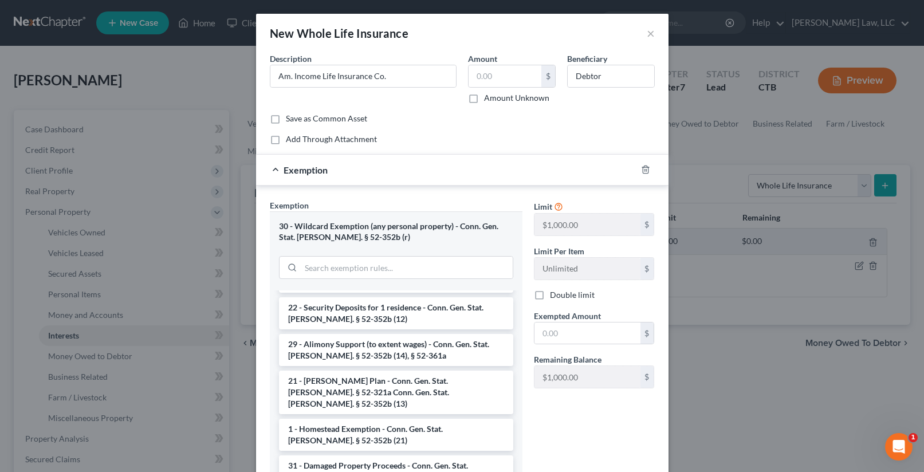
click at [749, 411] on div "New Whole Life Insurance × An exemption set must first be selected from the Fil…" at bounding box center [462, 236] width 924 height 472
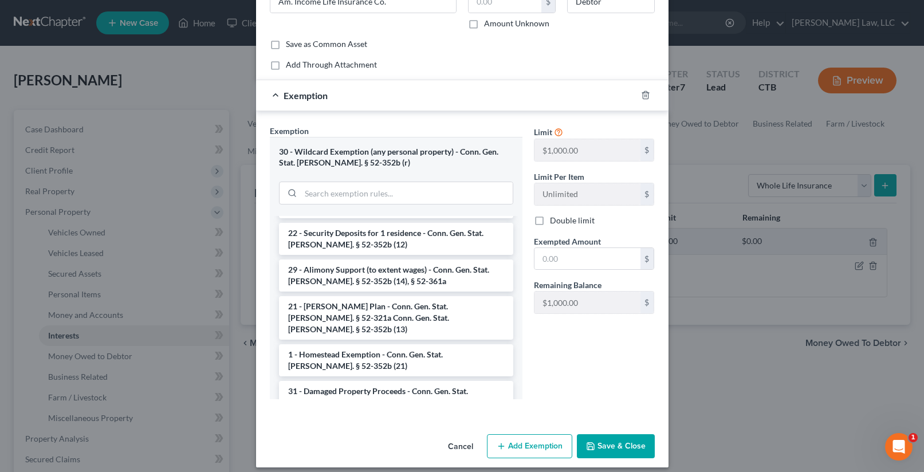
scroll to position [84, 0]
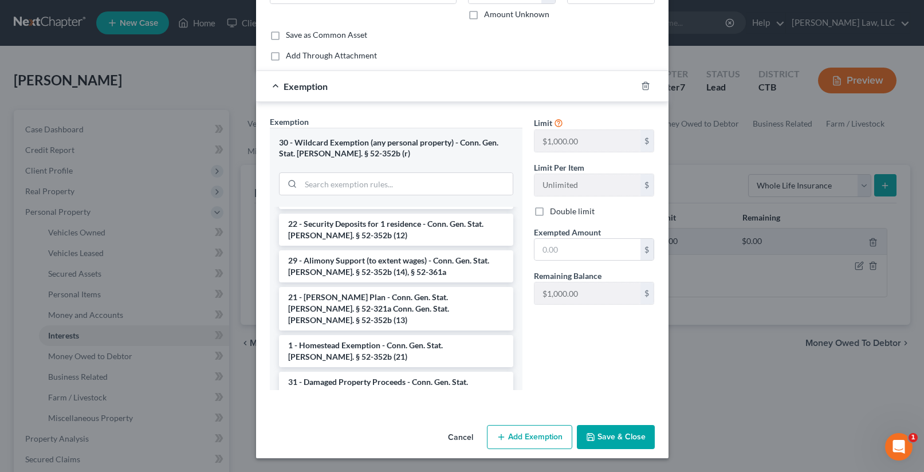
click at [628, 434] on button "Save & Close" at bounding box center [616, 437] width 78 height 24
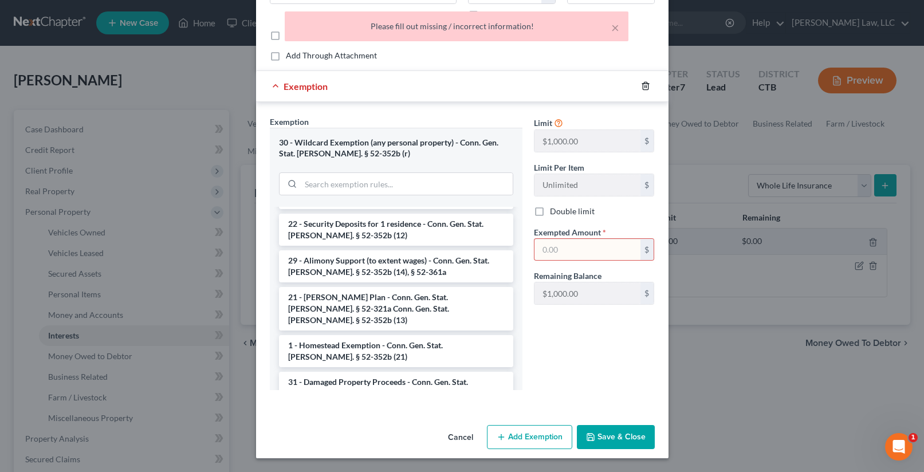
click at [643, 87] on icon "button" at bounding box center [645, 86] width 5 height 7
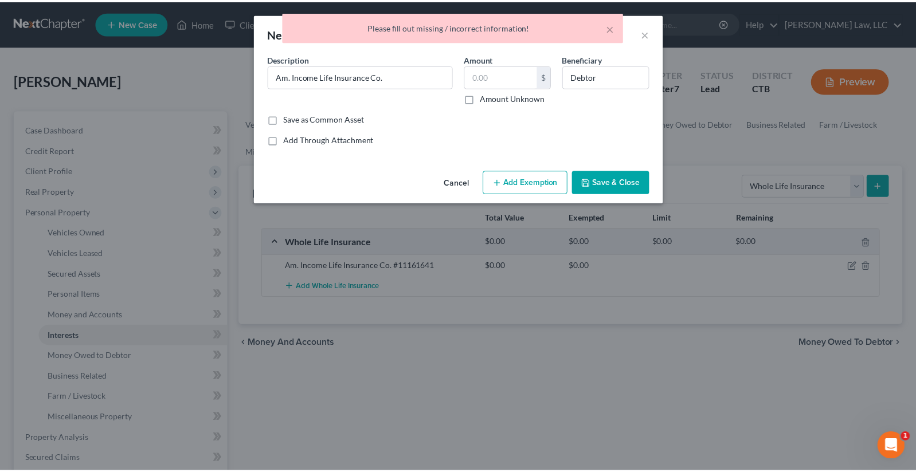
scroll to position [0, 0]
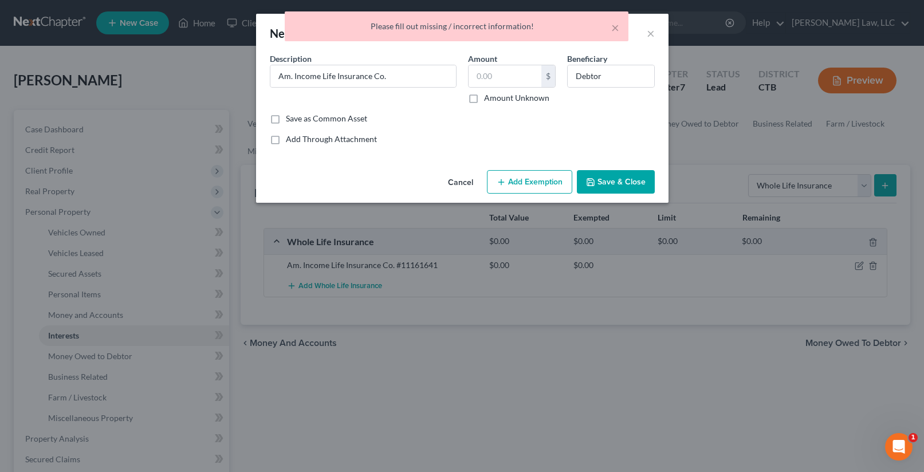
click at [610, 176] on button "Save & Close" at bounding box center [616, 182] width 78 height 24
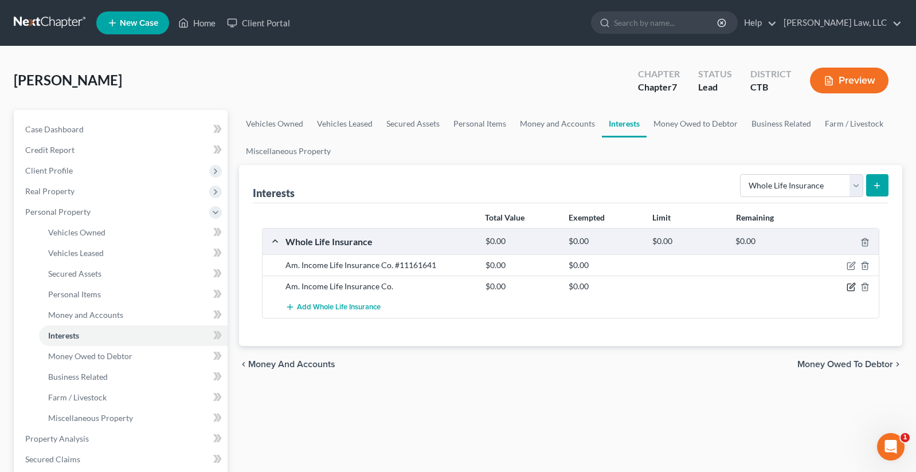
click at [853, 286] on icon "button" at bounding box center [850, 286] width 9 height 9
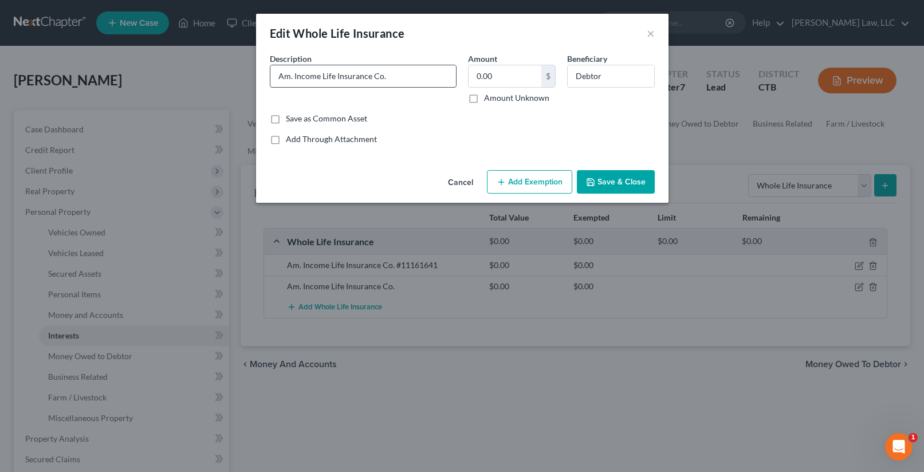
click at [403, 77] on input "Am. Income Life Insurance Co." at bounding box center [363, 76] width 186 height 22
type input "Am. Income Life Insurance Co. #15079234"
click at [606, 185] on button "Save & Close" at bounding box center [616, 182] width 78 height 24
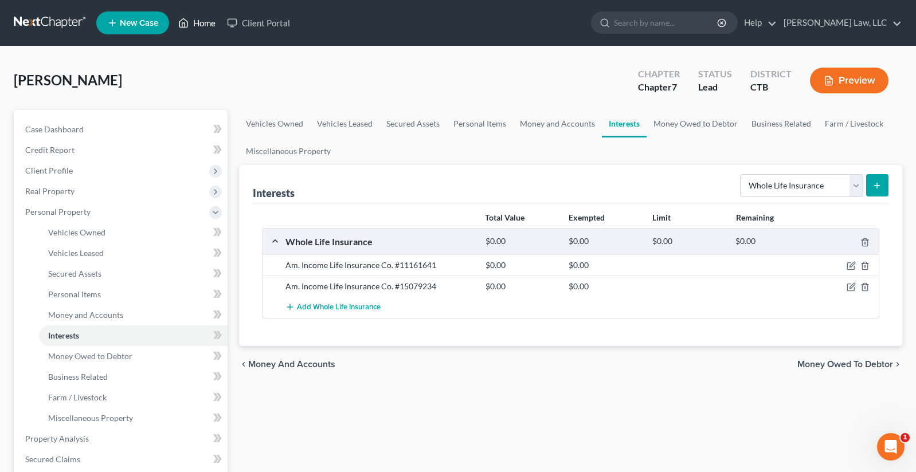
click at [206, 22] on link "Home" at bounding box center [196, 23] width 49 height 21
